Goal: Task Accomplishment & Management: Manage account settings

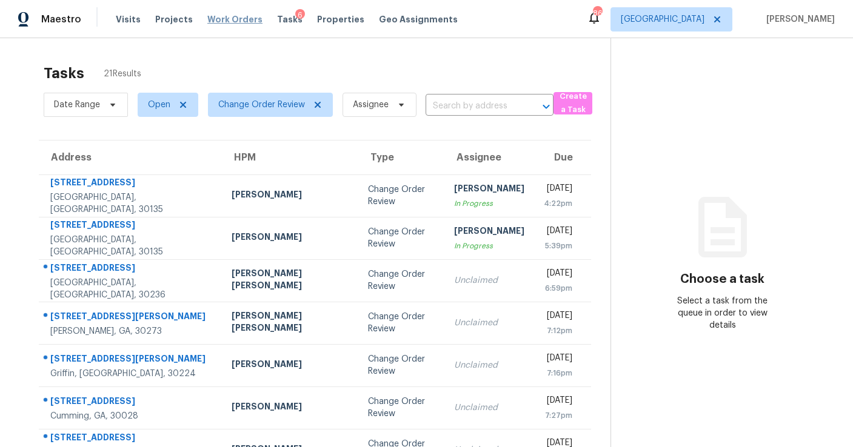
click at [240, 19] on span "Work Orders" at bounding box center [234, 19] width 55 height 12
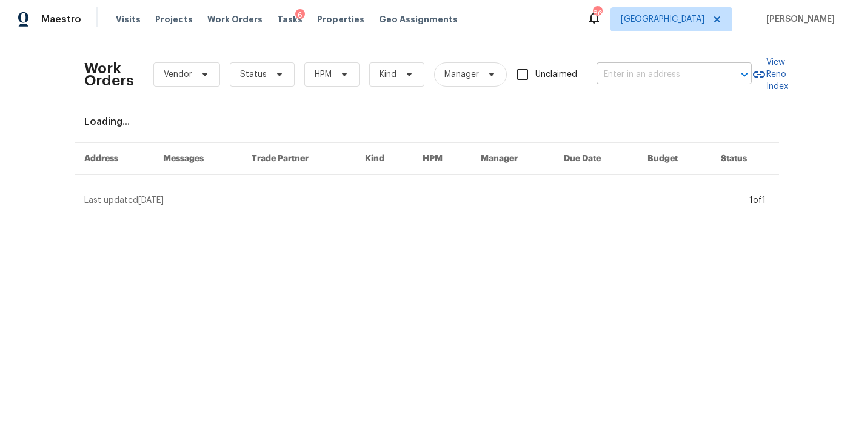
click at [638, 72] on input "text" at bounding box center [656, 74] width 121 height 19
type input "1908 sail"
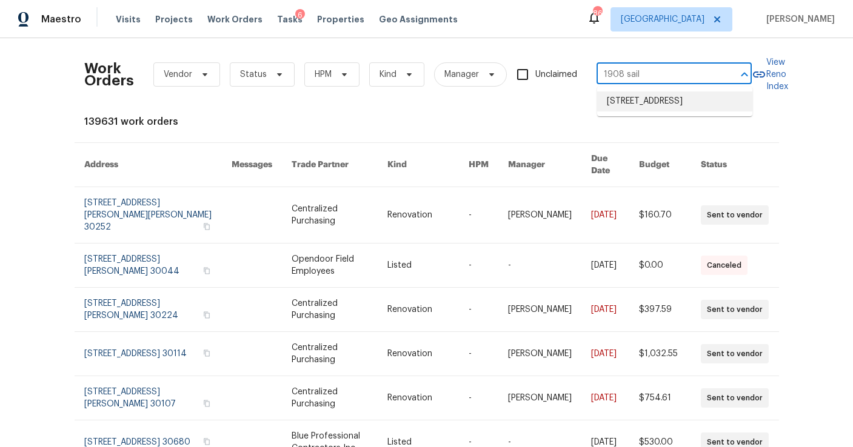
click at [645, 106] on li "[STREET_ADDRESS]" at bounding box center [674, 102] width 155 height 20
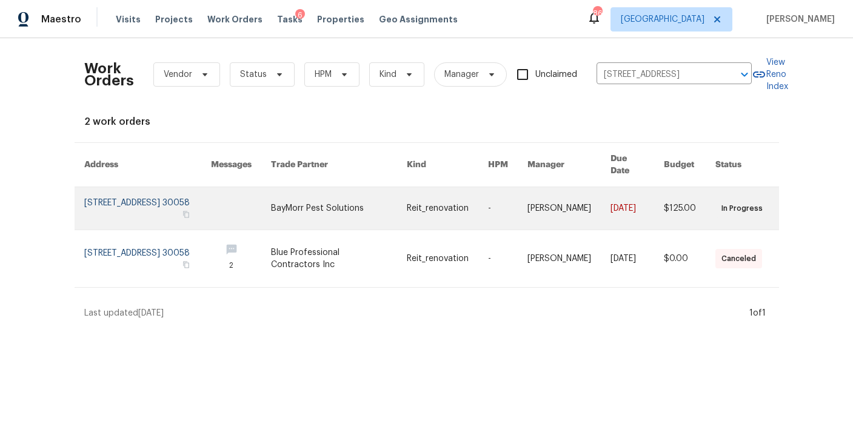
click at [132, 193] on link at bounding box center [147, 208] width 127 height 42
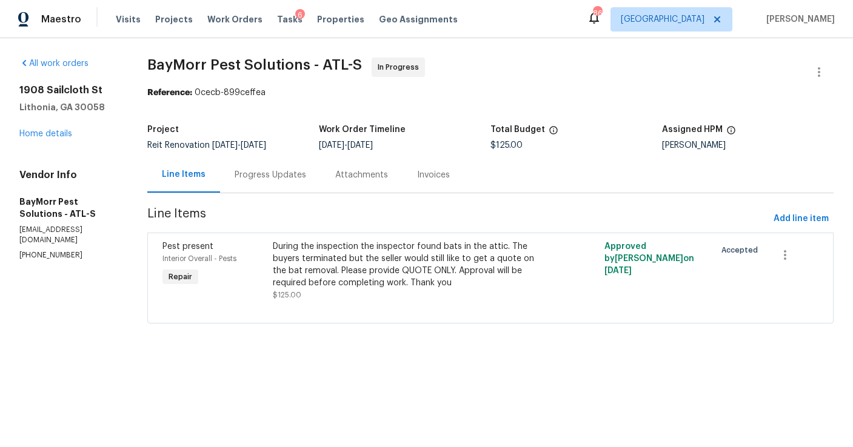
click at [267, 179] on div "Progress Updates" at bounding box center [271, 175] width 72 height 12
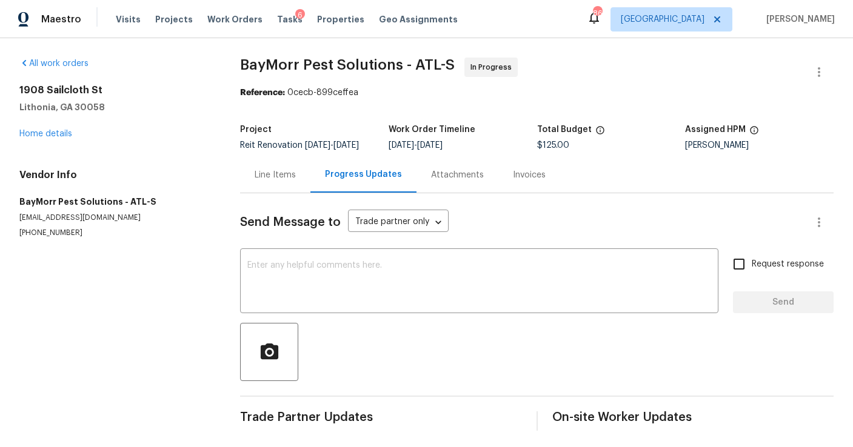
scroll to position [12, 0]
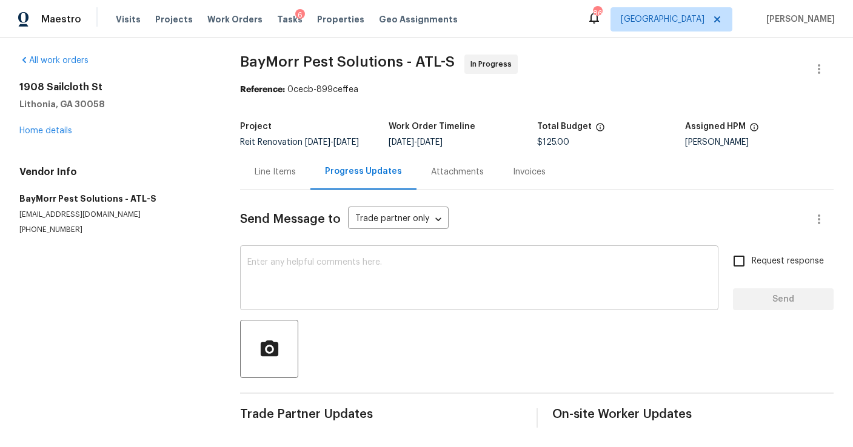
click at [287, 271] on textarea at bounding box center [479, 279] width 464 height 42
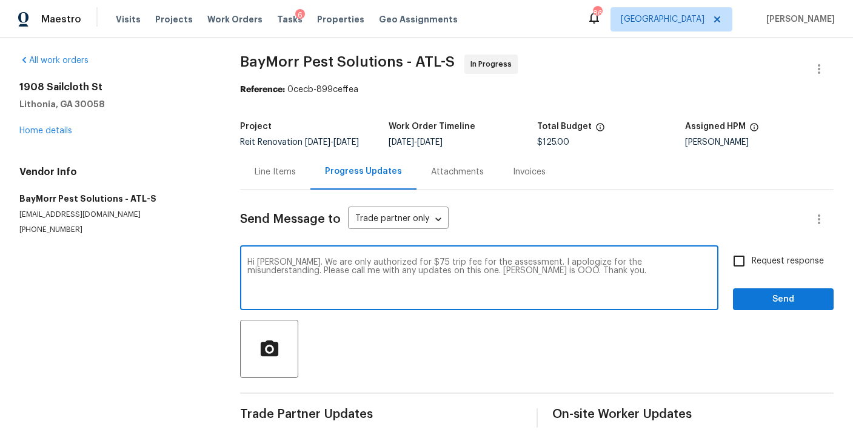
type textarea "Hi [PERSON_NAME]. We are only authorized for $75 trip fee for the assessment. I…"
click at [748, 260] on input "Request response" at bounding box center [738, 261] width 25 height 25
checkbox input "true"
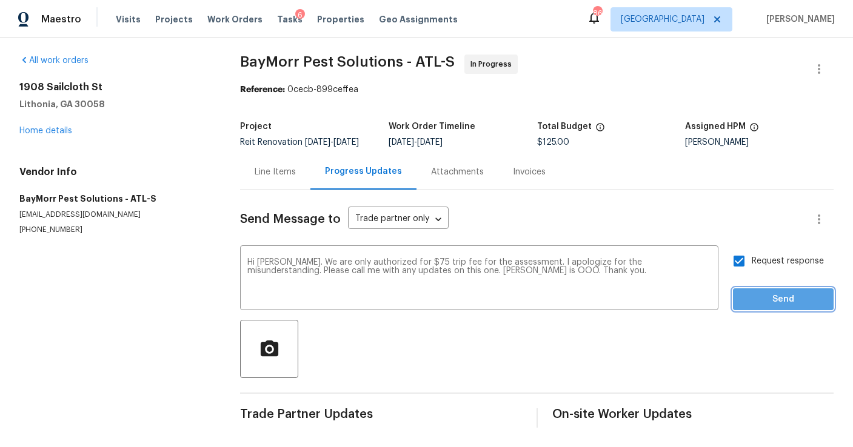
click at [772, 295] on span "Send" at bounding box center [782, 299] width 81 height 15
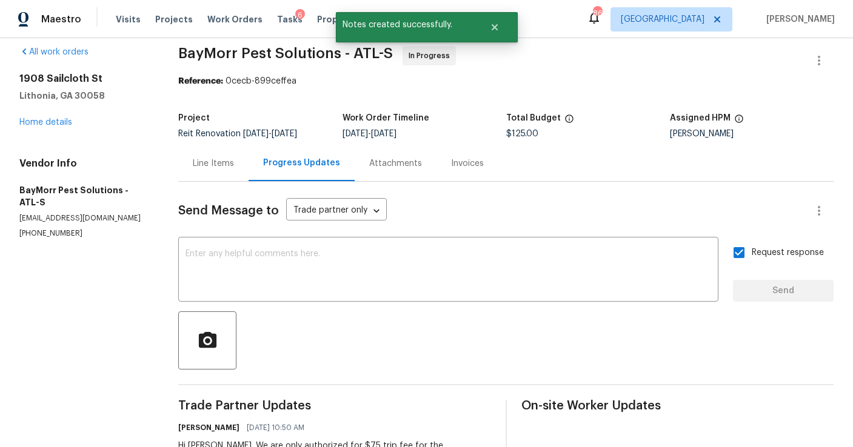
click at [229, 156] on div "Line Items" at bounding box center [213, 163] width 70 height 36
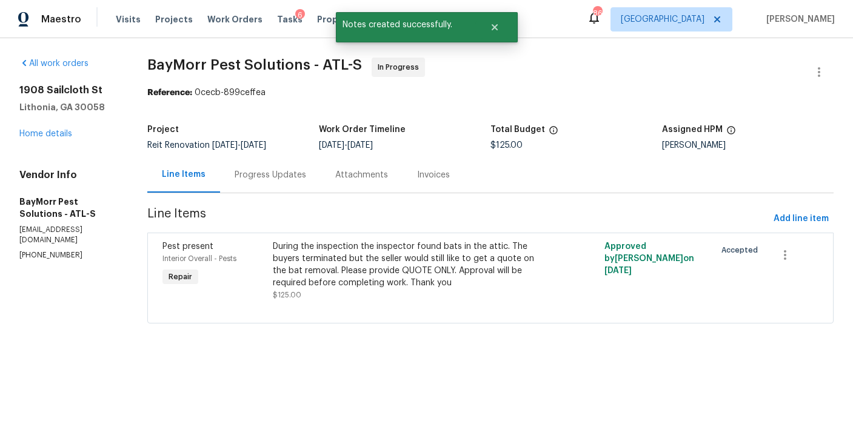
click at [469, 253] on div "During the inspection the inspector found bats in the attic. The buyers termina…" at bounding box center [407, 265] width 269 height 48
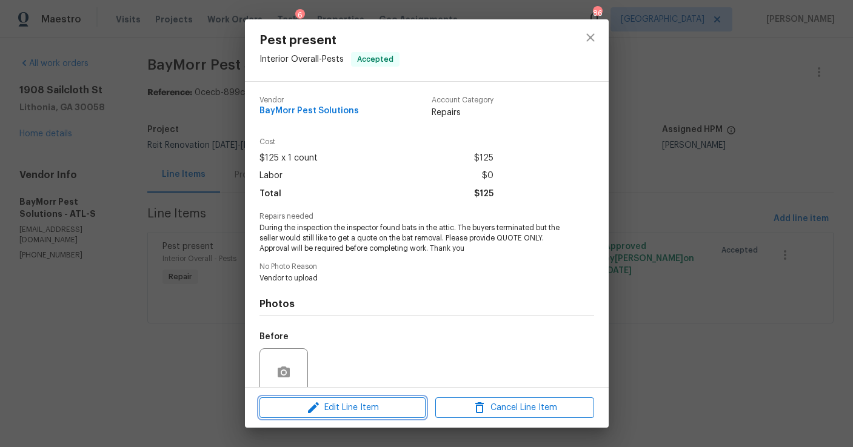
click at [391, 402] on span "Edit Line Item" at bounding box center [342, 408] width 159 height 15
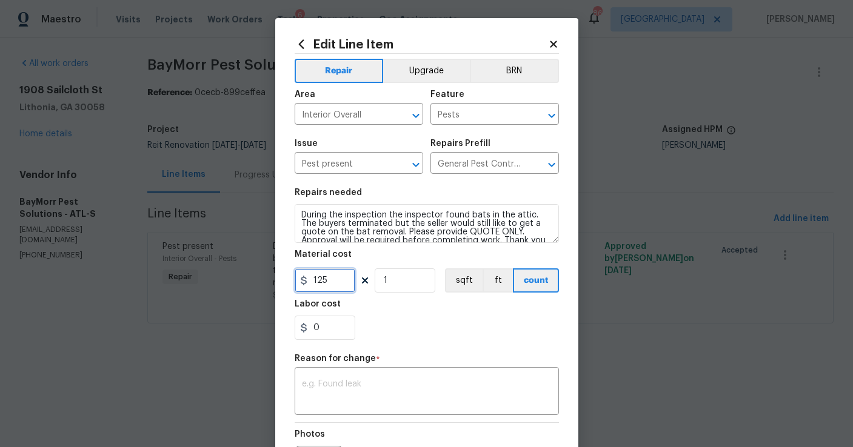
drag, startPoint x: 327, startPoint y: 287, endPoint x: 293, endPoint y: 284, distance: 33.4
click at [293, 284] on div "Edit Line Item Repair Upgrade BRN Area Interior Overall ​ Feature Pests ​ Issue…" at bounding box center [426, 298] width 303 height 561
type input "75"
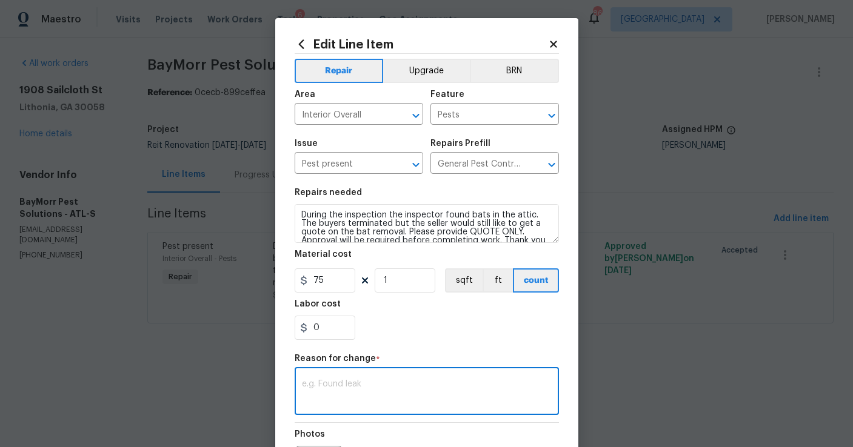
click at [333, 387] on textarea at bounding box center [427, 392] width 250 height 25
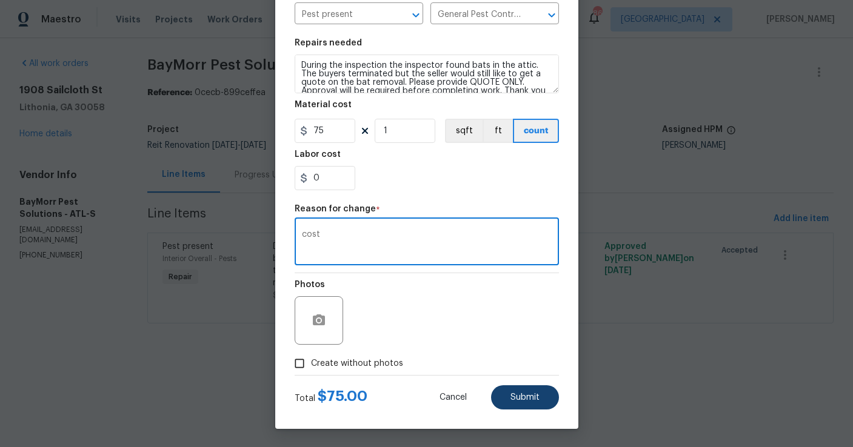
type textarea "cost"
click at [519, 400] on span "Submit" at bounding box center [524, 397] width 29 height 9
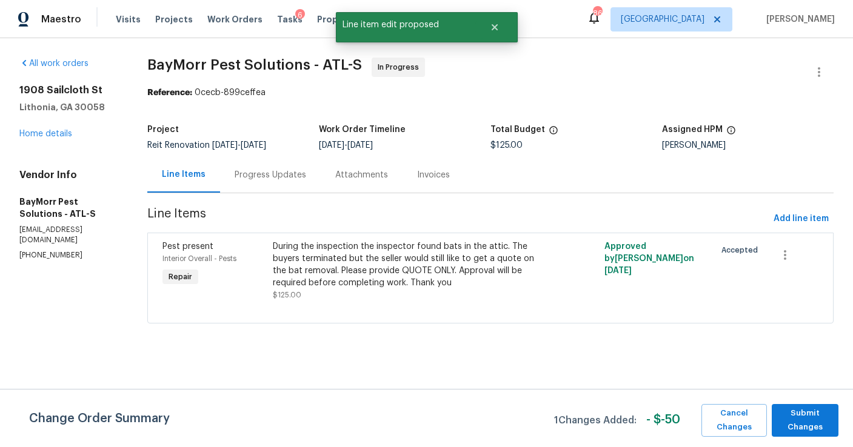
scroll to position [0, 0]
click at [809, 417] on span "Submit Changes" at bounding box center [805, 421] width 55 height 28
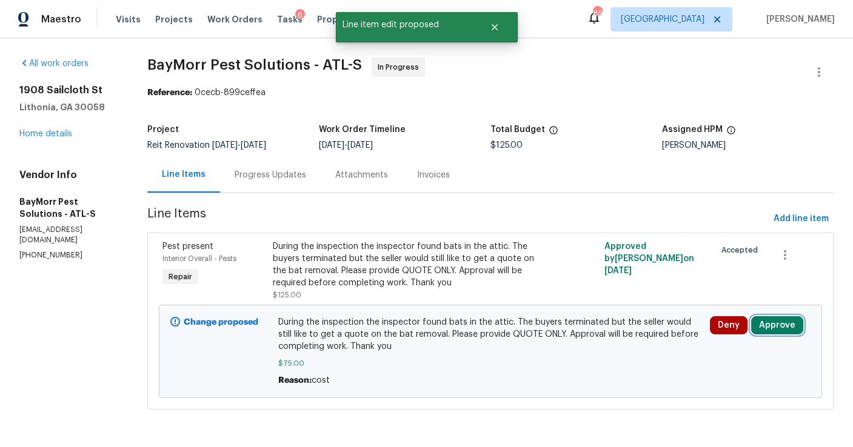
click at [762, 326] on button "Approve" at bounding box center [777, 325] width 52 height 18
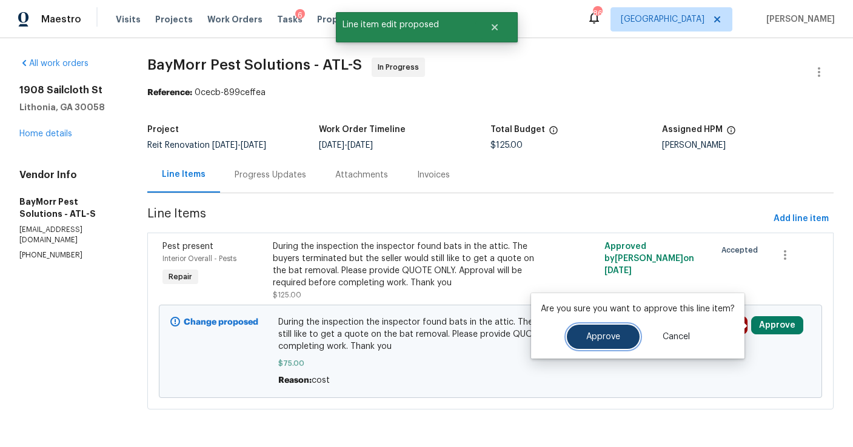
click at [600, 330] on button "Approve" at bounding box center [603, 337] width 73 height 24
